Goal: Information Seeking & Learning: Learn about a topic

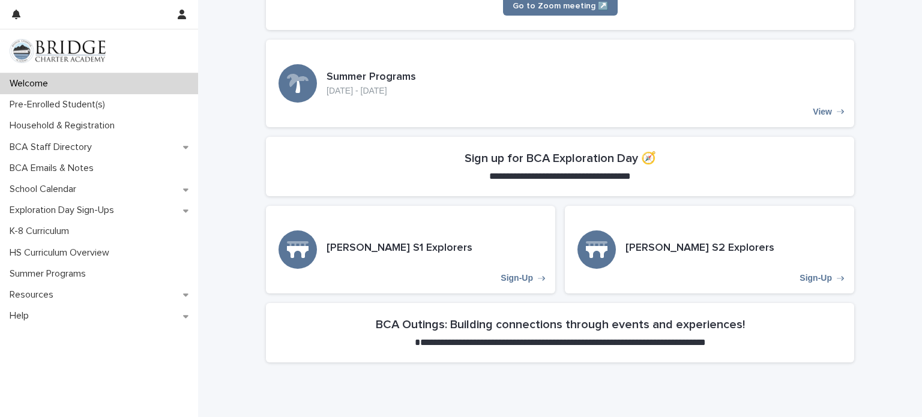
scroll to position [289, 0]
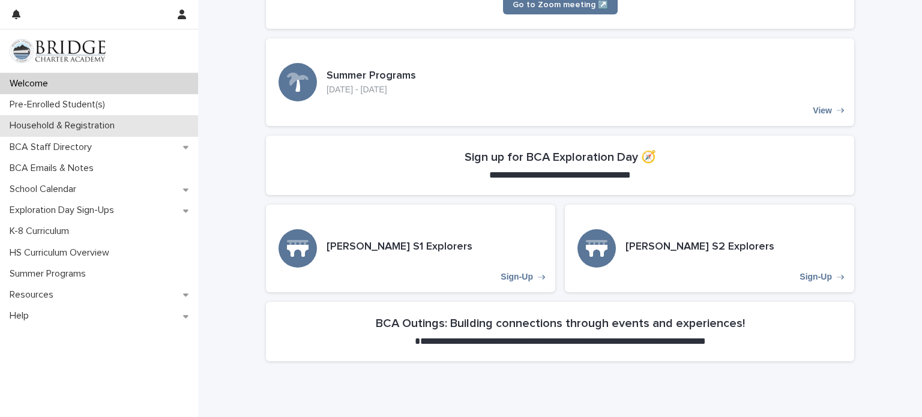
click at [84, 127] on p "Household & Registration" at bounding box center [64, 125] width 119 height 11
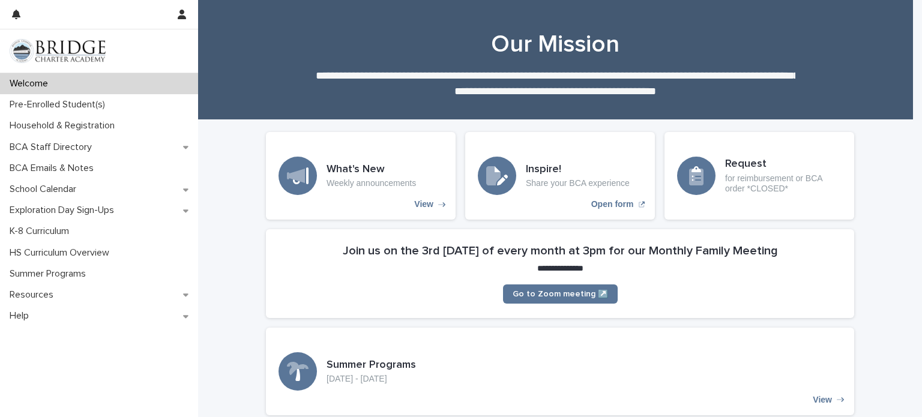
scroll to position [354, 0]
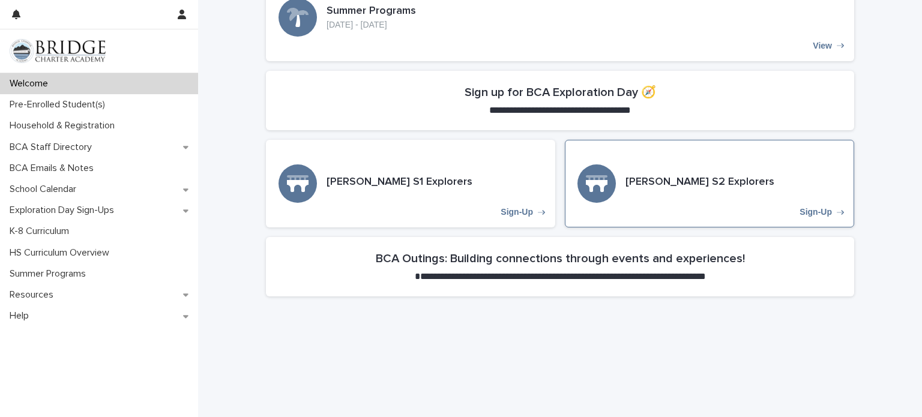
click at [673, 204] on div "[PERSON_NAME] S2 Explorers Sign-Up" at bounding box center [709, 184] width 289 height 88
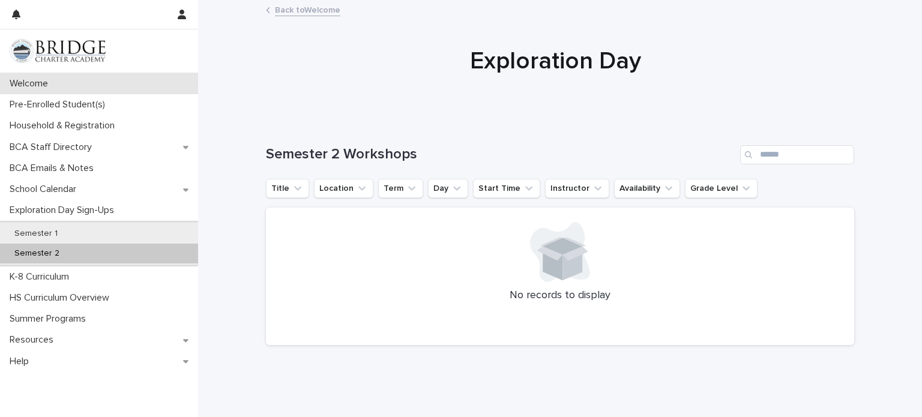
click at [46, 77] on div "Welcome" at bounding box center [99, 83] width 198 height 21
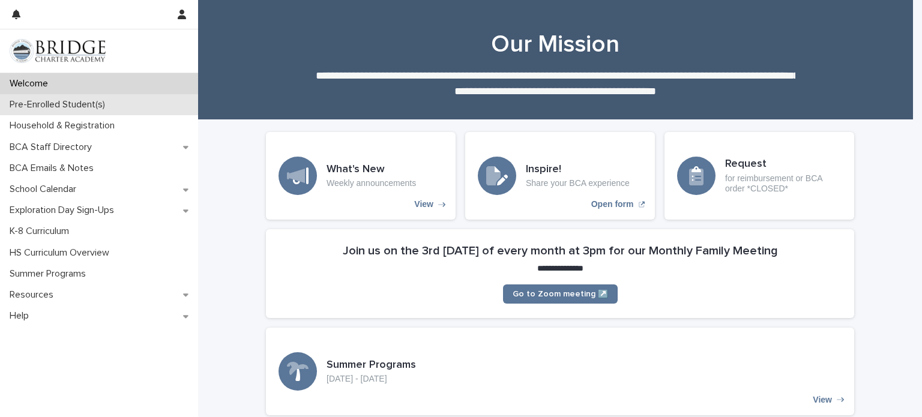
click at [58, 111] on div "Pre-Enrolled Student(s)" at bounding box center [99, 104] width 198 height 21
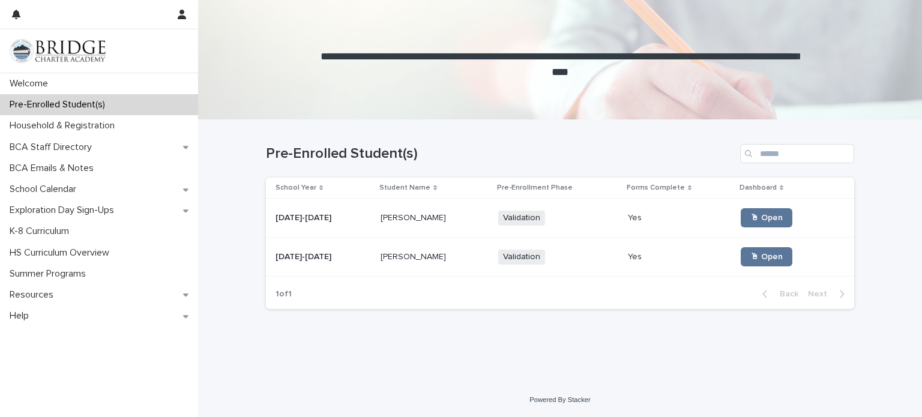
click at [430, 222] on p at bounding box center [435, 218] width 108 height 10
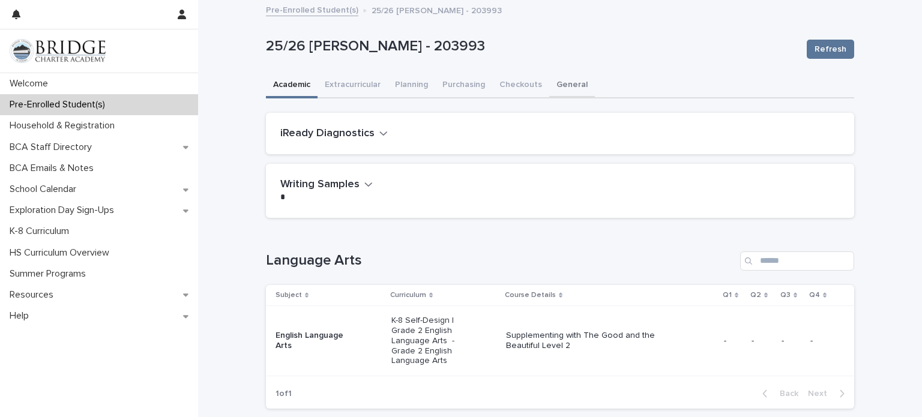
click at [559, 81] on button "General" at bounding box center [572, 85] width 46 height 25
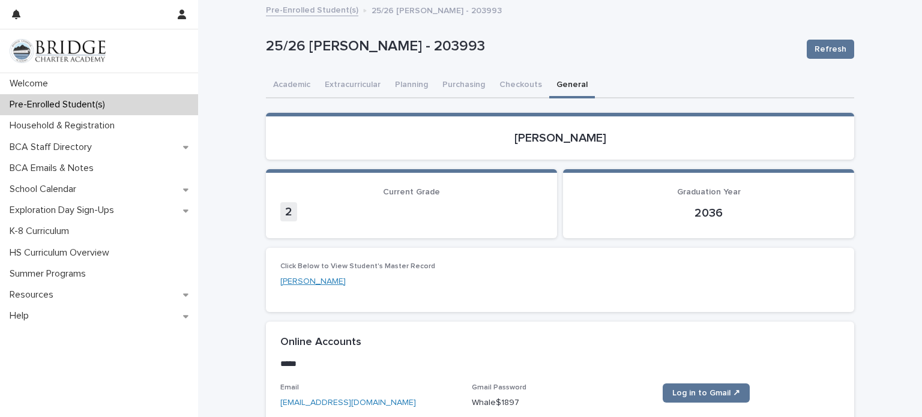
click at [306, 285] on link "[PERSON_NAME]" at bounding box center [312, 282] width 65 height 13
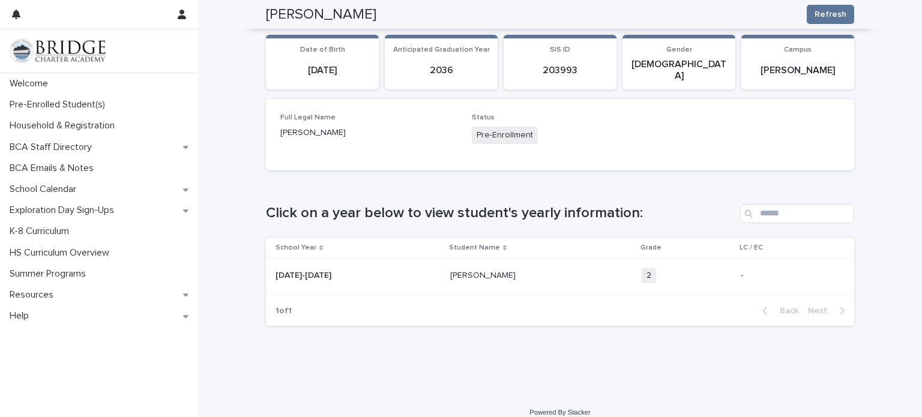
scroll to position [109, 0]
click at [540, 271] on p "[PERSON_NAME]" at bounding box center [525, 276] width 150 height 10
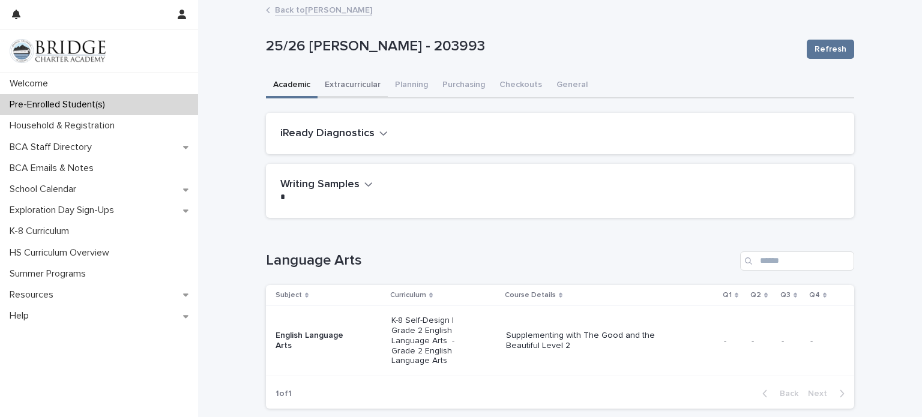
click at [367, 87] on button "Extracurricular" at bounding box center [353, 85] width 70 height 25
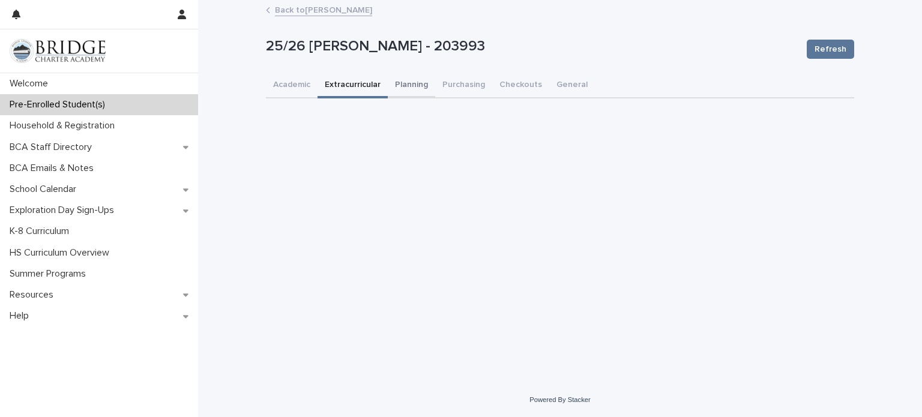
click at [405, 81] on button "Planning" at bounding box center [411, 85] width 47 height 25
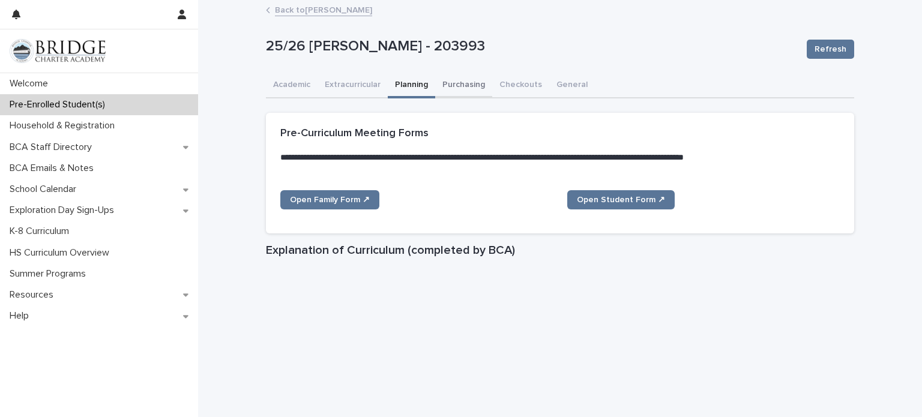
click at [450, 77] on button "Purchasing" at bounding box center [463, 85] width 57 height 25
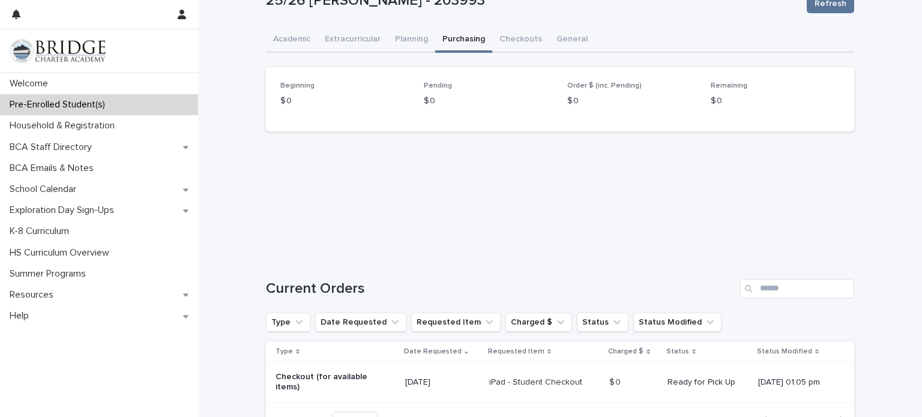
scroll to position [43, 0]
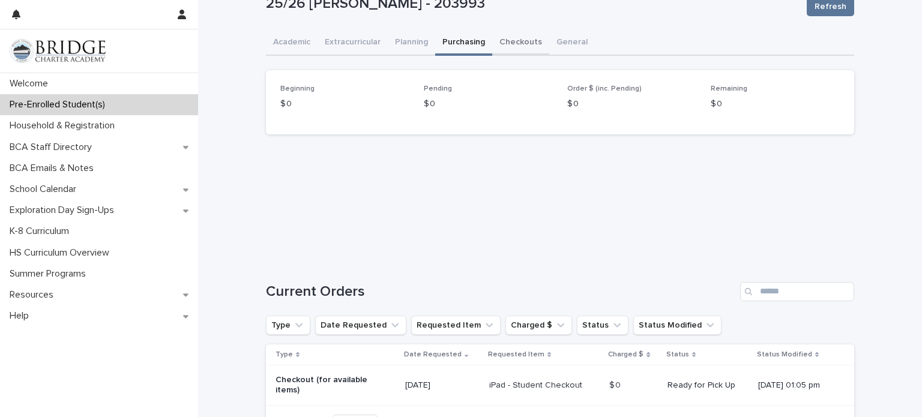
click at [506, 49] on div "25/26 [PERSON_NAME] - 203993 Refresh 25/26 [PERSON_NAME] - 203993 Refresh Sorry…" at bounding box center [560, 203] width 588 height 489
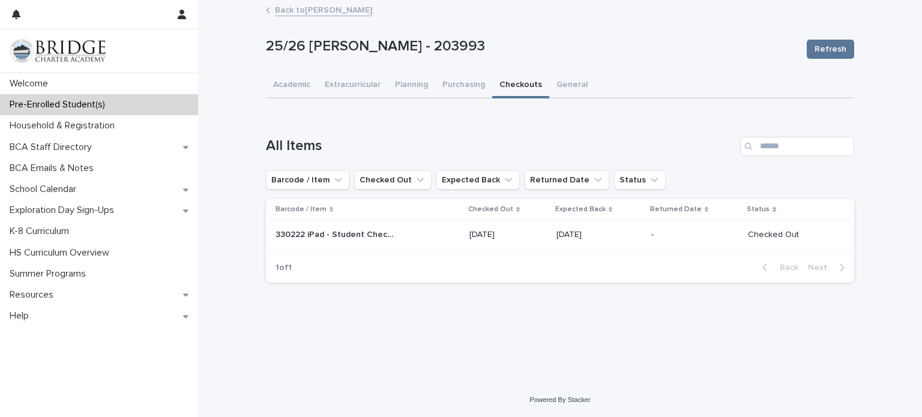
click at [282, 14] on link "Back to [PERSON_NAME]" at bounding box center [323, 9] width 97 height 14
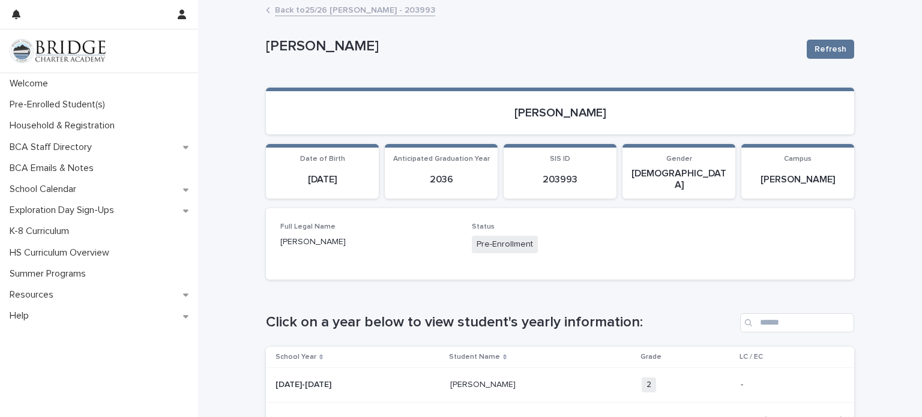
click at [278, 8] on link "Back to 25/26 [PERSON_NAME] - 203993" at bounding box center [355, 9] width 160 height 14
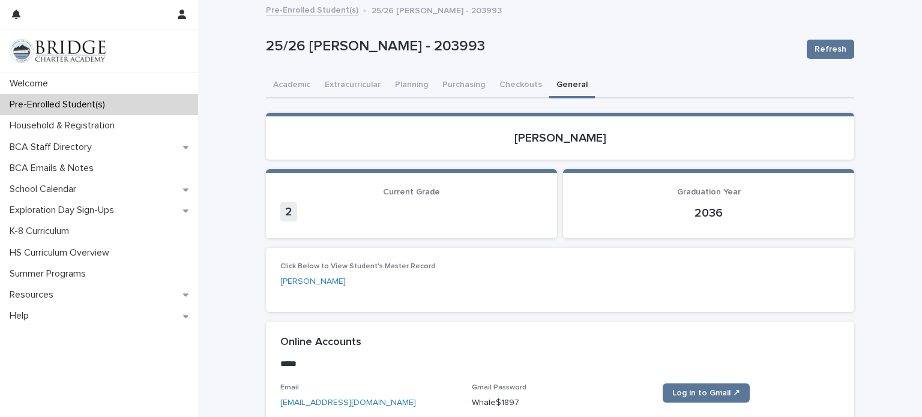
click at [291, 11] on link "Pre-Enrolled Student(s)" at bounding box center [312, 9] width 92 height 14
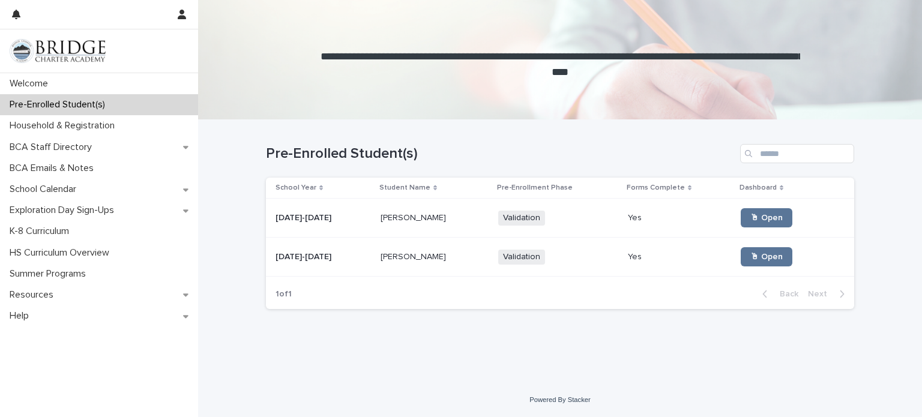
click at [647, 252] on p at bounding box center [679, 257] width 103 height 10
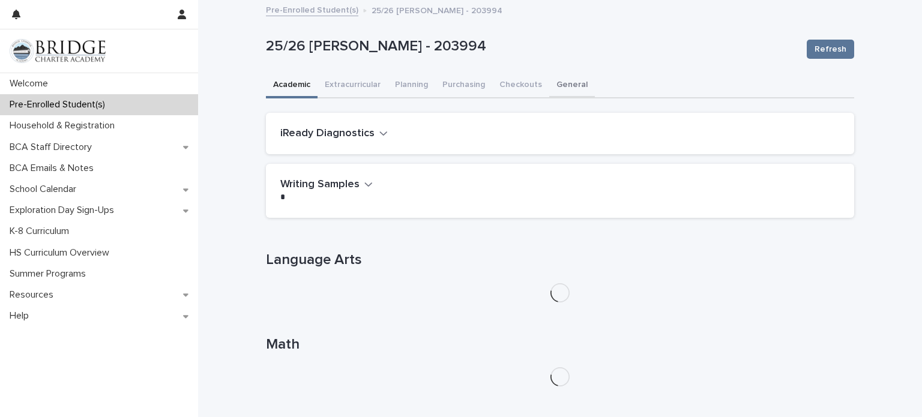
click at [568, 91] on button "General" at bounding box center [572, 85] width 46 height 25
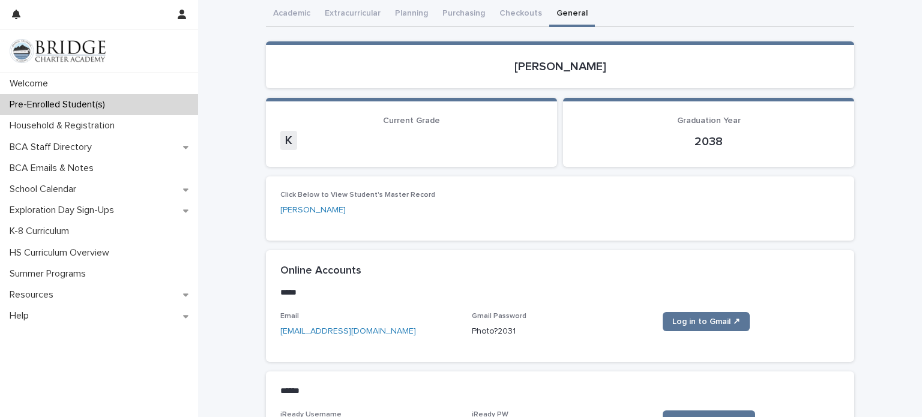
scroll to position [72, 0]
click at [294, 206] on link "[PERSON_NAME]" at bounding box center [312, 210] width 65 height 13
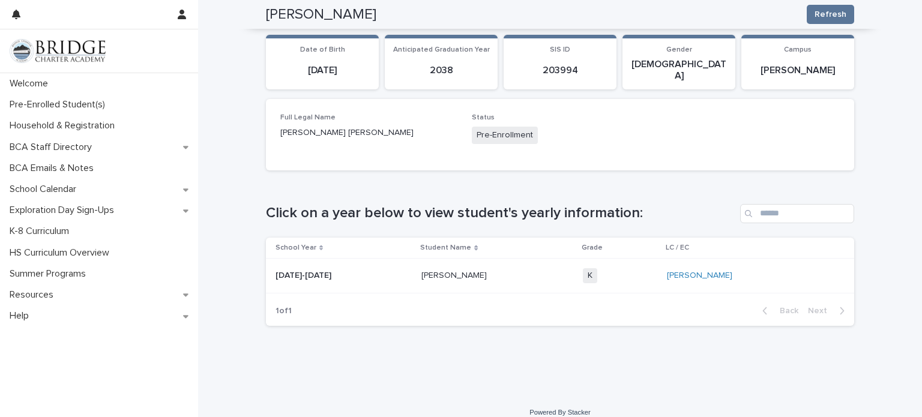
scroll to position [109, 0]
